Goal: Transaction & Acquisition: Book appointment/travel/reservation

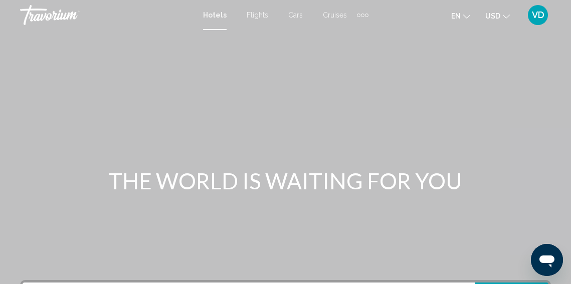
click at [360, 16] on div "Extra navigation items" at bounding box center [363, 15] width 12 height 15
click at [350, 32] on span "Activities" at bounding box center [347, 34] width 28 height 8
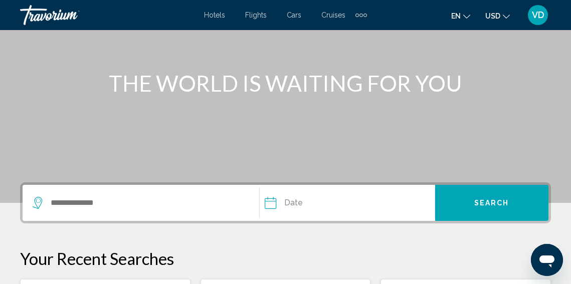
click at [106, 212] on div "Search widget" at bounding box center [146, 203] width 227 height 36
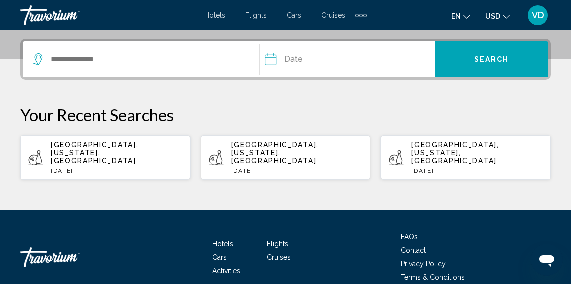
scroll to position [248, 0]
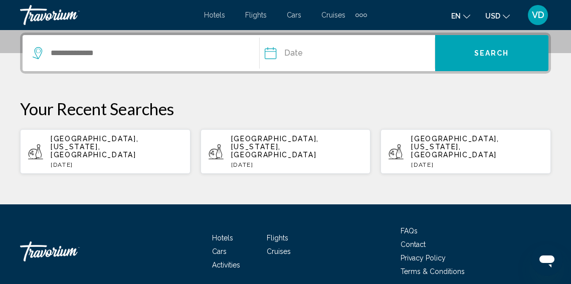
click at [262, 144] on p "[GEOGRAPHIC_DATA], [US_STATE], [GEOGRAPHIC_DATA]" at bounding box center [297, 147] width 132 height 24
type input "**********"
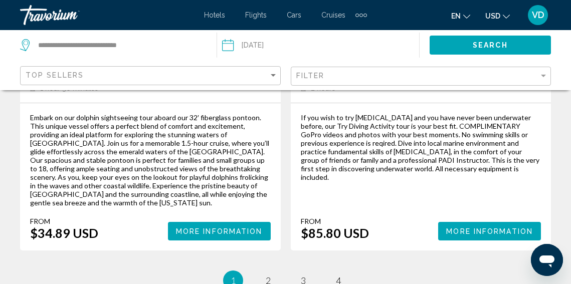
scroll to position [2403, 0]
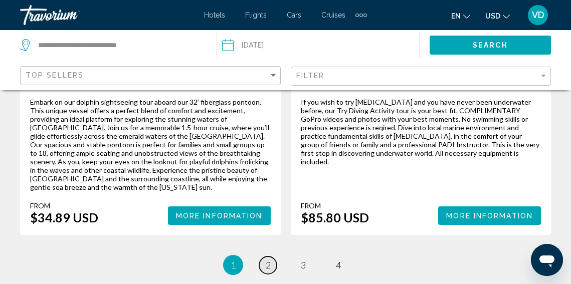
click at [268, 260] on span "2" at bounding box center [268, 265] width 5 height 11
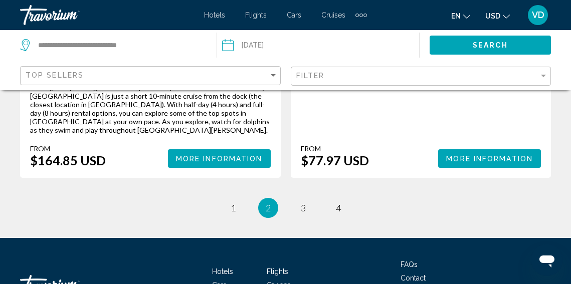
scroll to position [2409, 0]
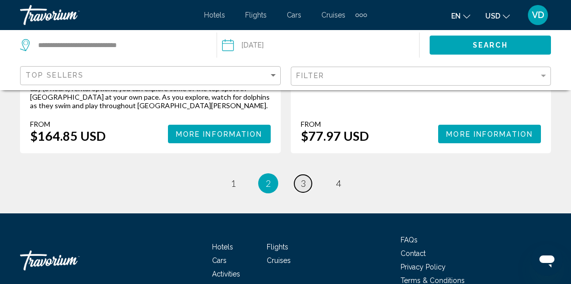
click at [304, 178] on span "3" at bounding box center [303, 183] width 5 height 11
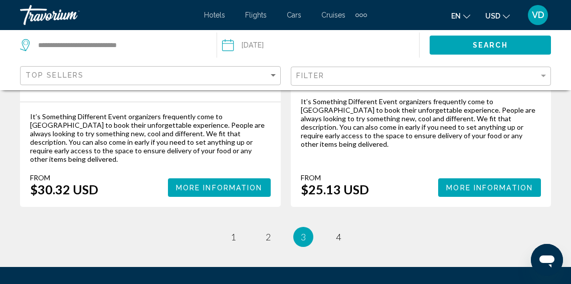
scroll to position [2351, 0]
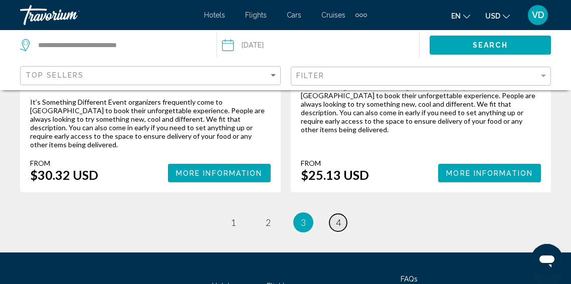
click at [336, 217] on span "4" at bounding box center [338, 222] width 5 height 11
